Goal: Task Accomplishment & Management: Complete application form

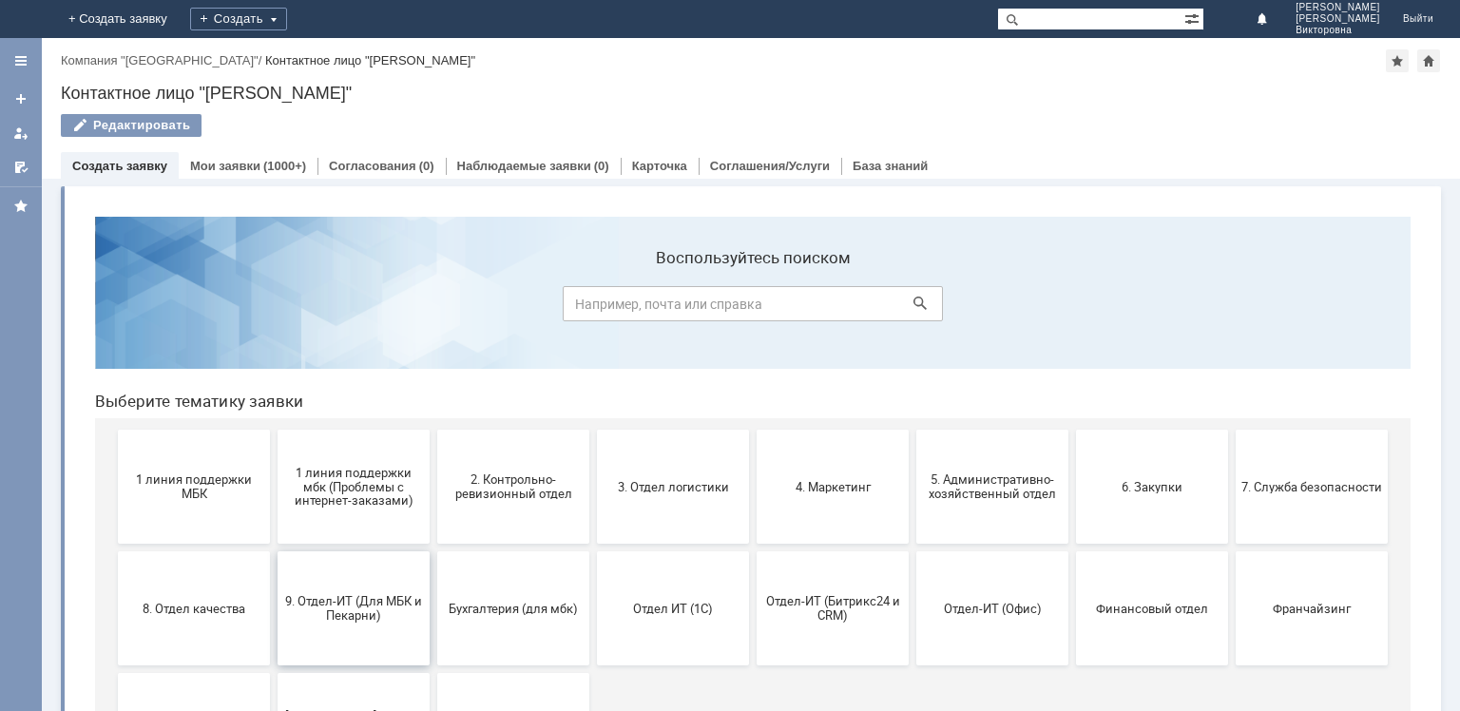
drag, startPoint x: 326, startPoint y: 608, endPoint x: 418, endPoint y: 780, distance: 195.1
click at [326, 608] on span "9. Отдел-ИТ (Для МБК и Пекарни)" at bounding box center [353, 608] width 141 height 29
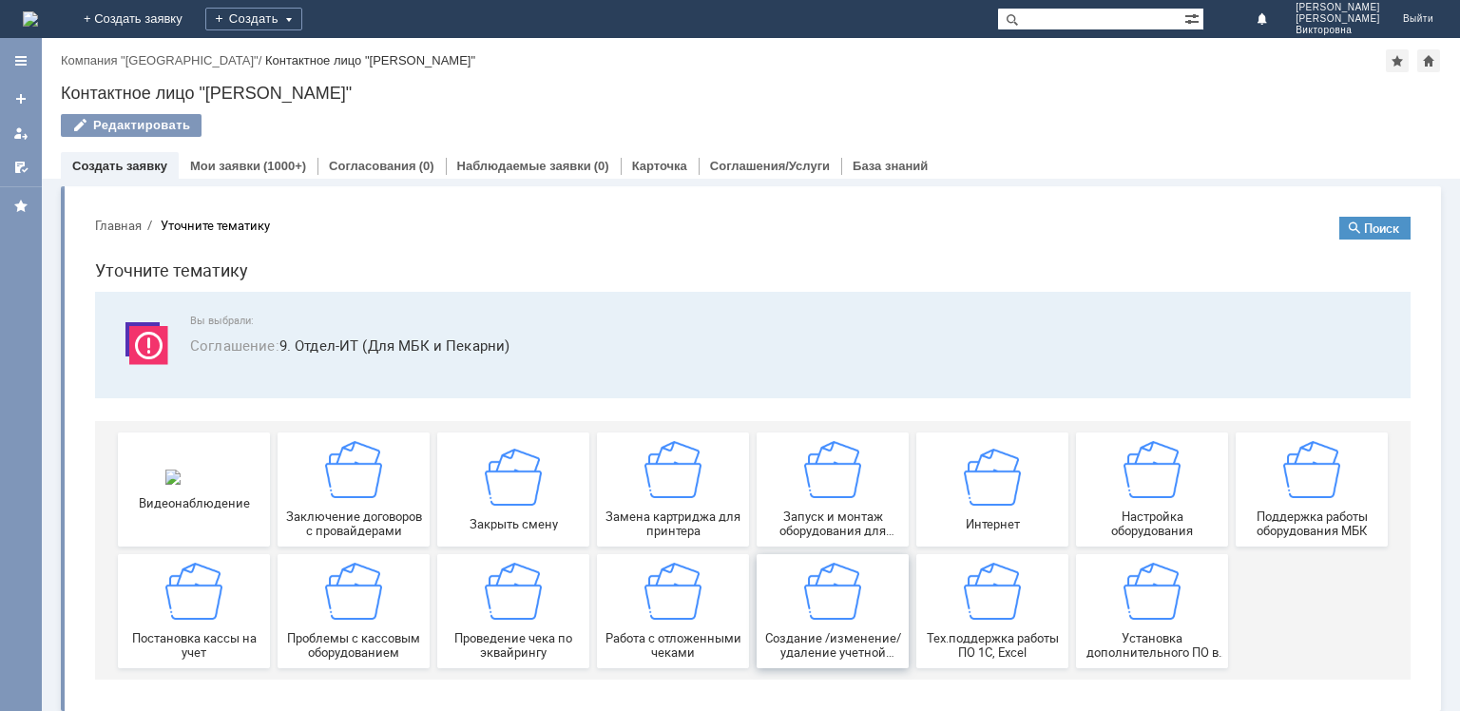
click at [836, 612] on img at bounding box center [832, 591] width 57 height 57
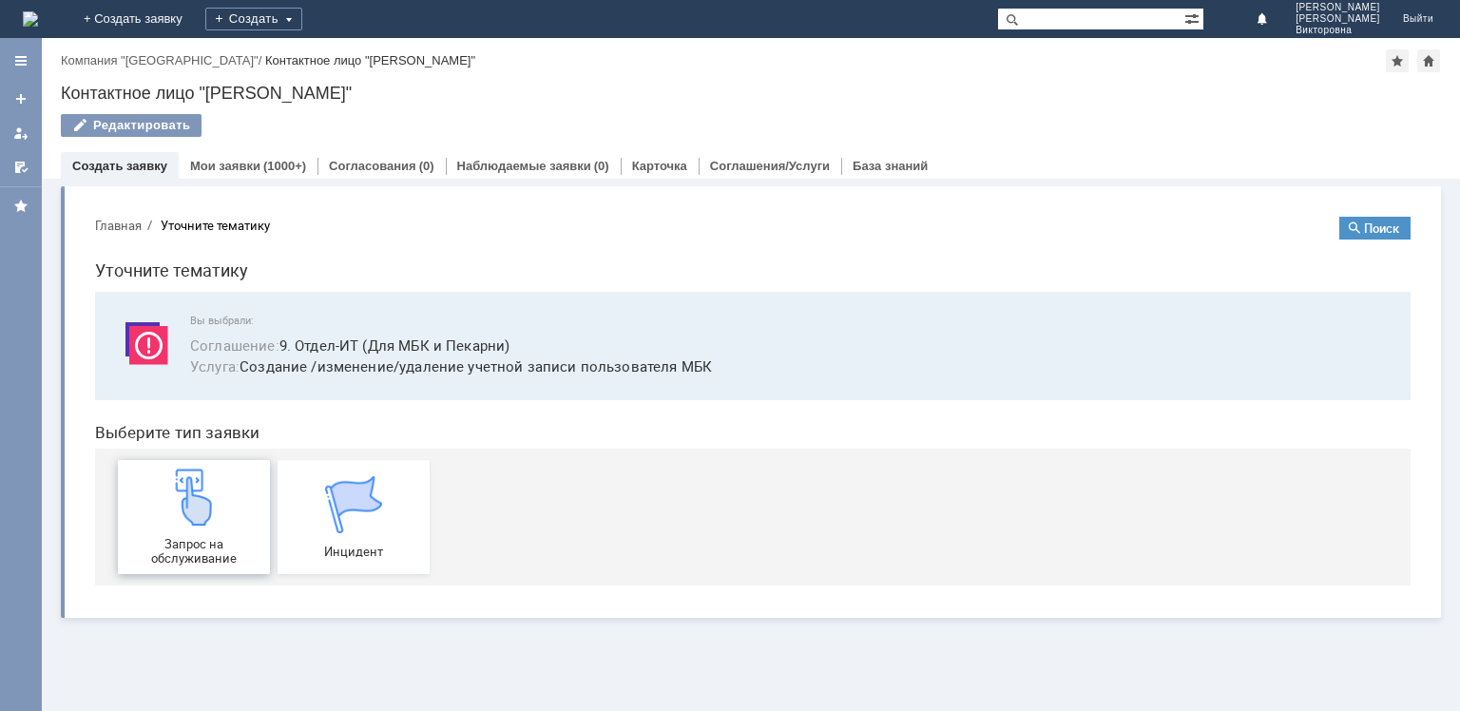
click at [181, 501] on img at bounding box center [193, 496] width 57 height 57
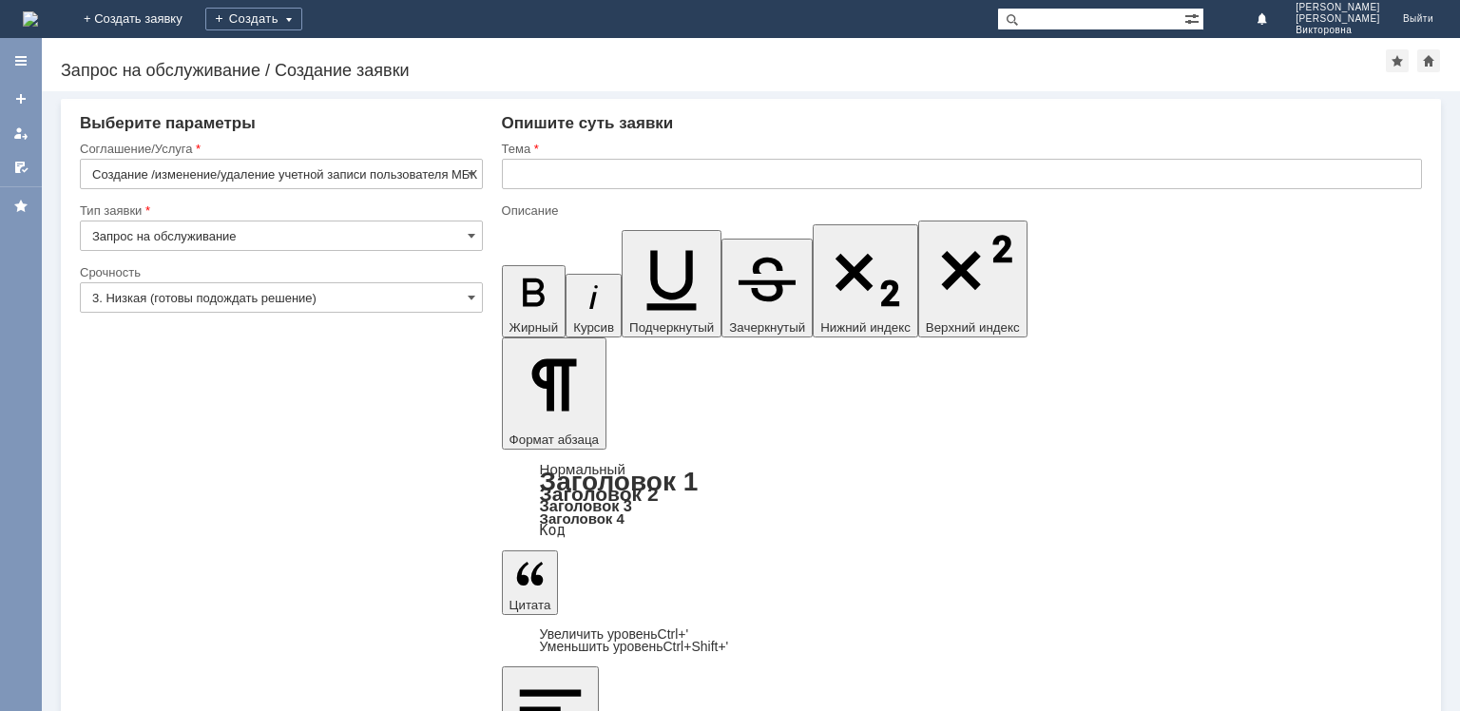
click at [726, 178] on input "text" at bounding box center [962, 174] width 920 height 30
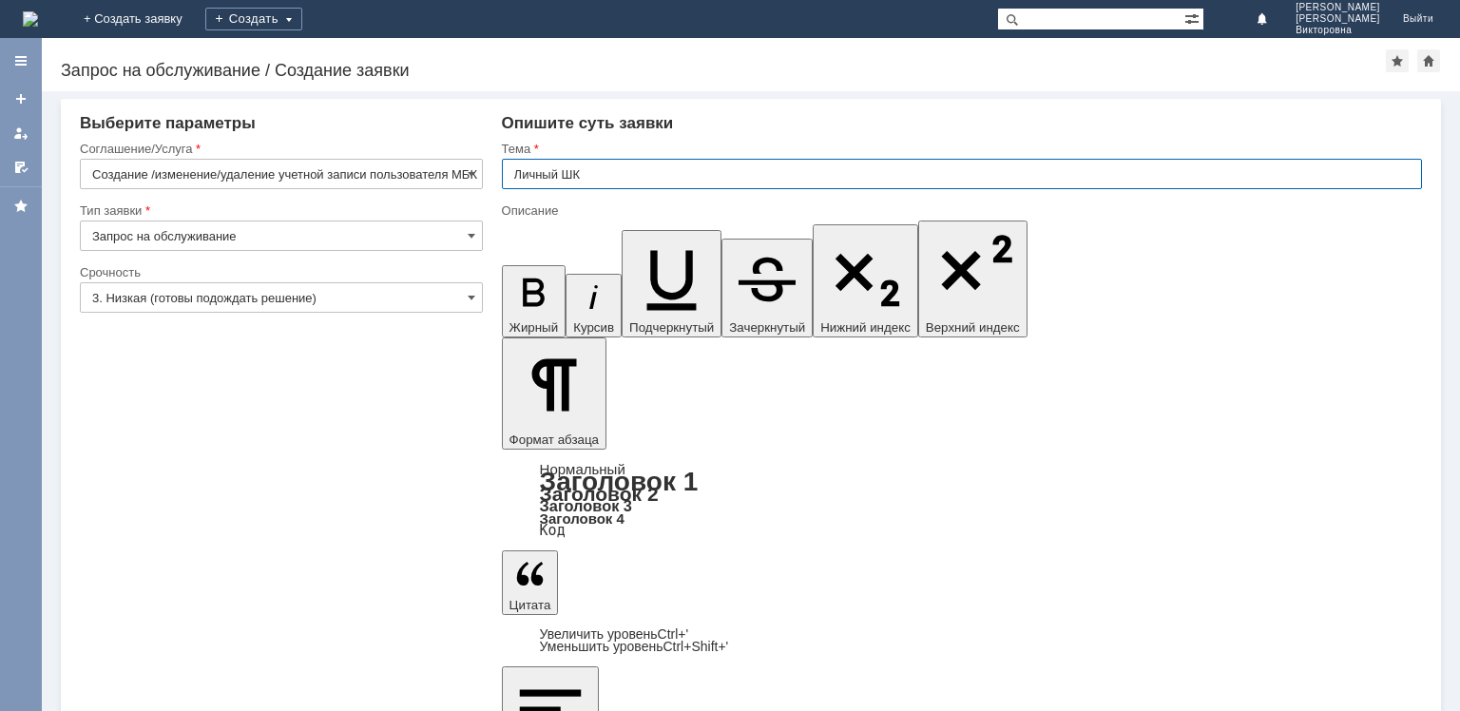
type input "Личный ШК"
click at [338, 292] on input "3. Низкая (готовы подождать решение)" at bounding box center [281, 297] width 403 height 30
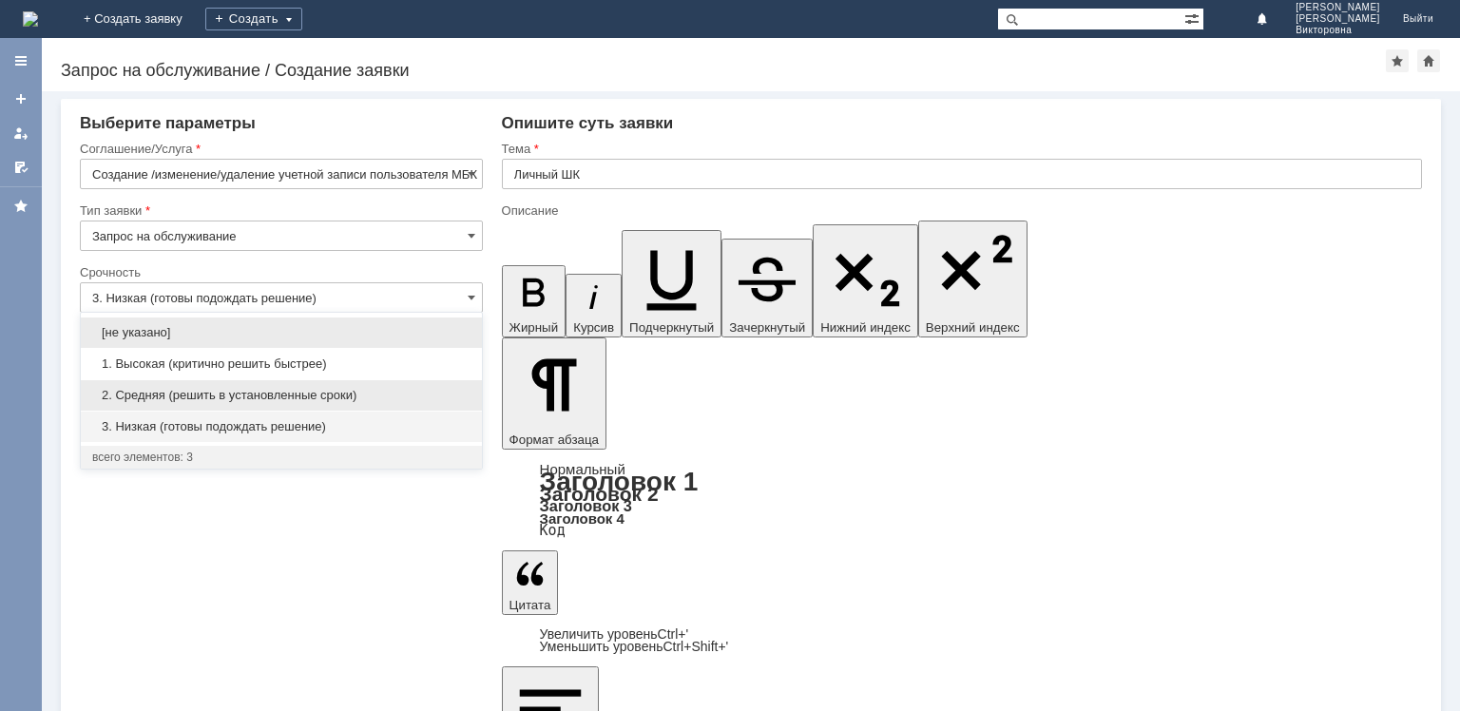
click at [206, 400] on span "2. Средняя (решить в установленные сроки)" at bounding box center [281, 395] width 378 height 15
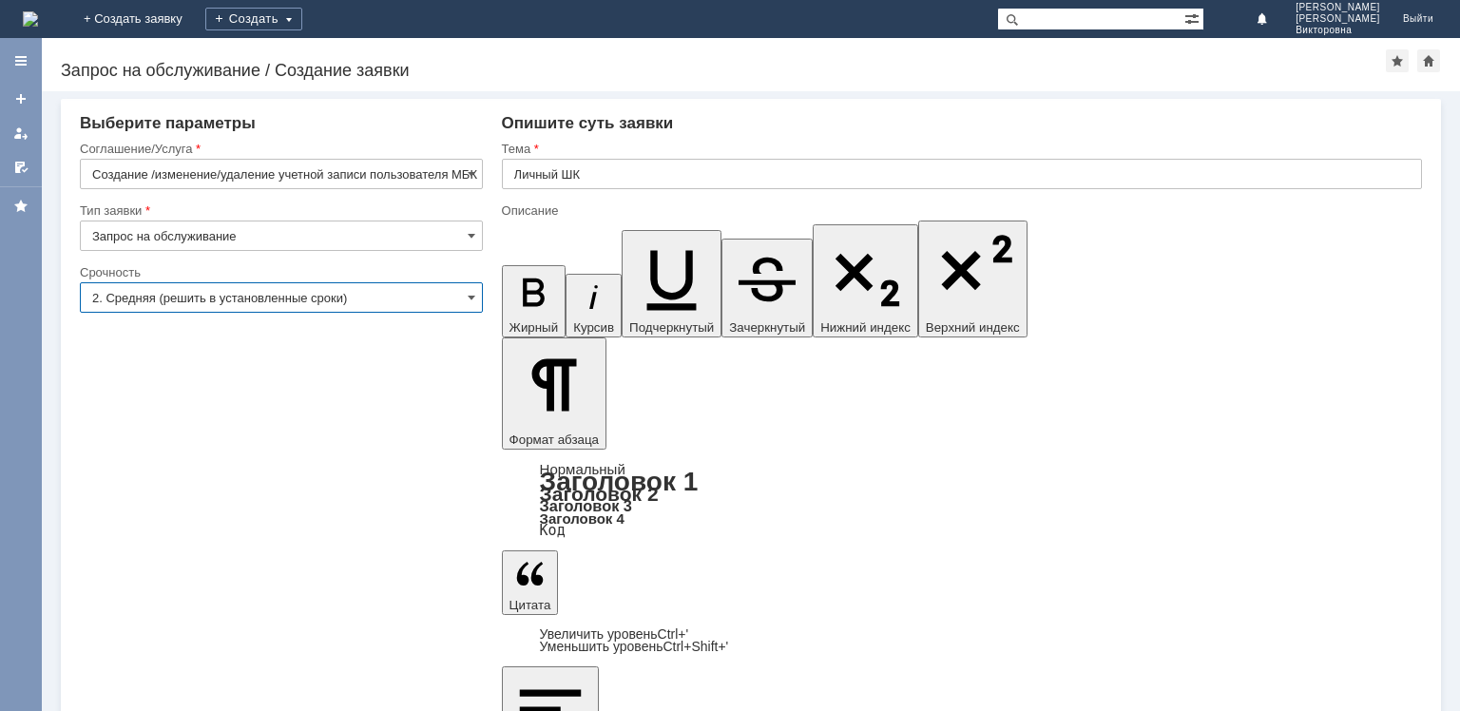
type input "2. Средняя (решить в установленные сроки)"
